Goal: Task Accomplishment & Management: Complete application form

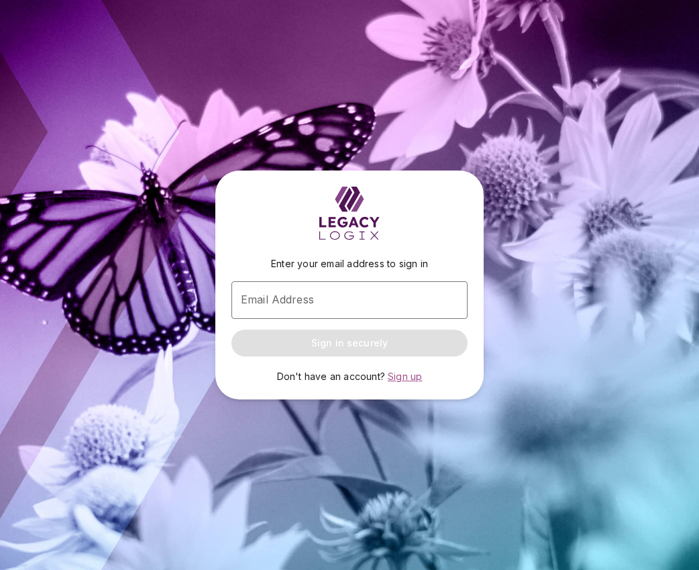
click at [405, 376] on span "Sign up" at bounding box center [405, 375] width 34 height 11
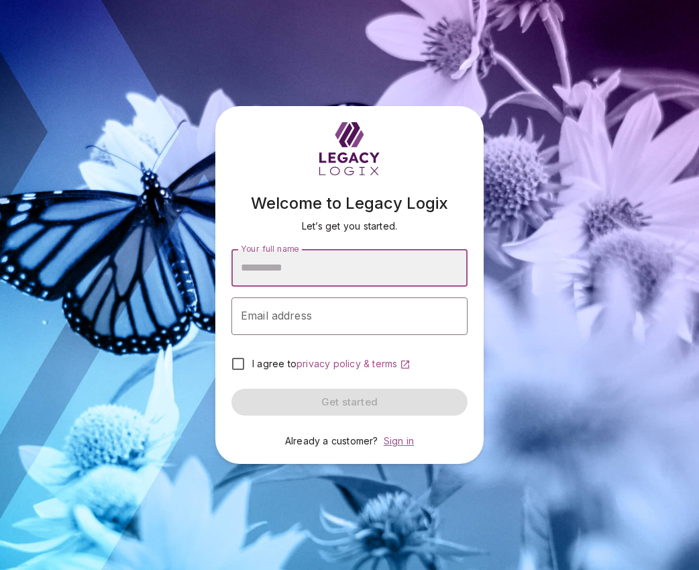
click at [399, 440] on span "Sign in" at bounding box center [399, 440] width 30 height 11
